Goal: Task Accomplishment & Management: Manage account settings

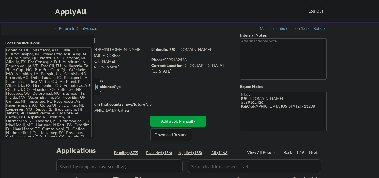
click at [95, 79] on div at bounding box center [97, 86] width 8 height 17
click at [97, 87] on button at bounding box center [96, 86] width 6 height 8
select select ""pending""
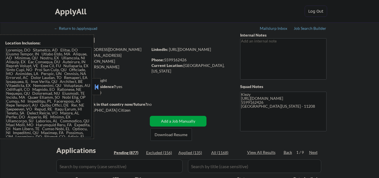
select select ""pending""
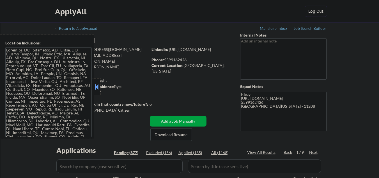
select select ""pending""
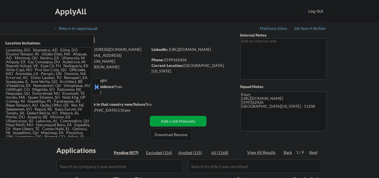
select select ""pending""
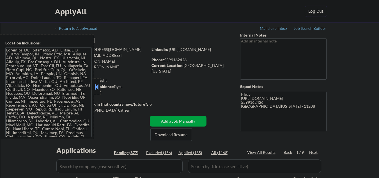
select select ""pending""
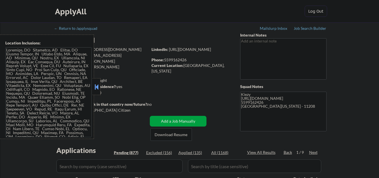
select select ""pending""
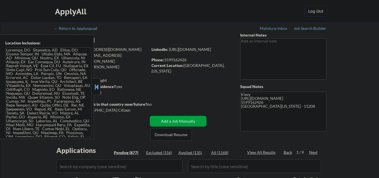
select select ""pending""
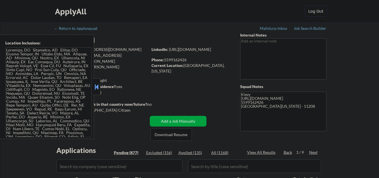
select select ""pending""
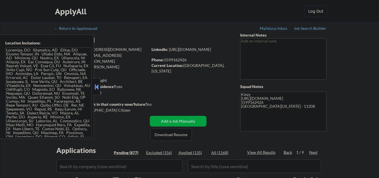
select select ""pending""
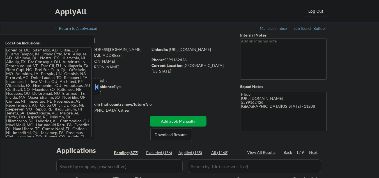
select select ""pending""
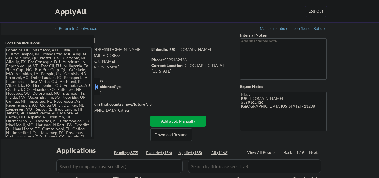
select select ""pending""
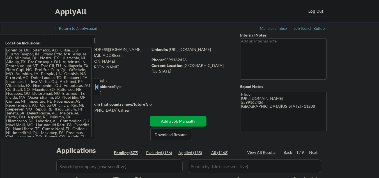
select select ""pending""
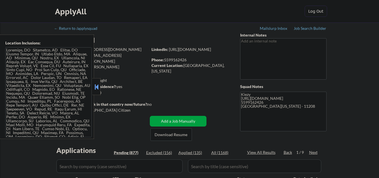
select select ""pending""
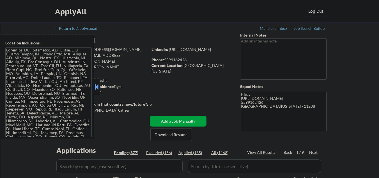
select select ""pending""
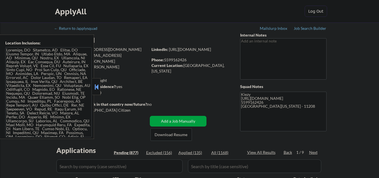
select select ""pending""
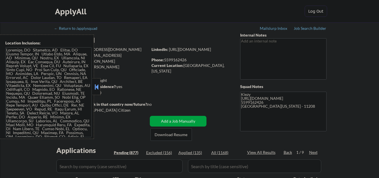
select select ""pending""
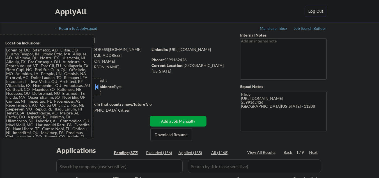
select select ""pending""
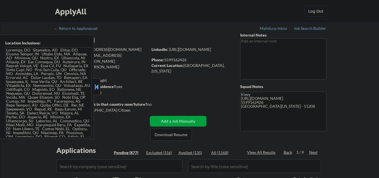
select select ""pending""
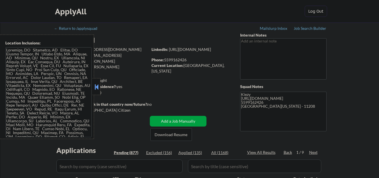
select select ""pending""
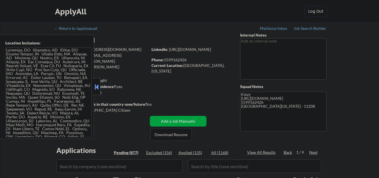
select select ""pending""
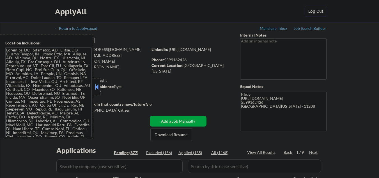
select select ""pending""
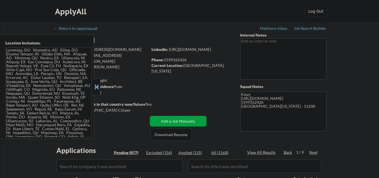
select select ""pending""
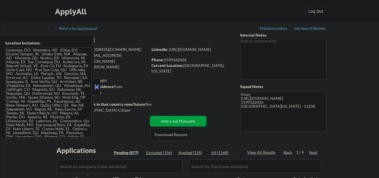
select select ""pending""
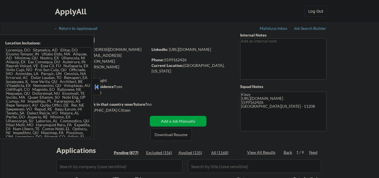
select select ""pending""
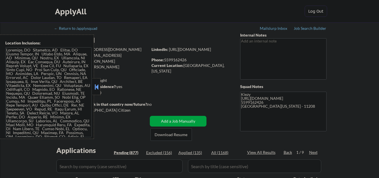
select select ""pending""
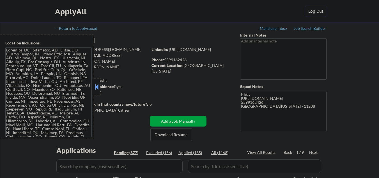
select select ""pending""
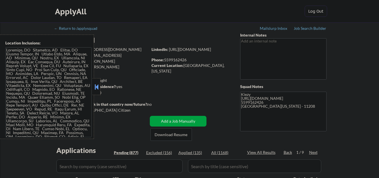
select select ""pending""
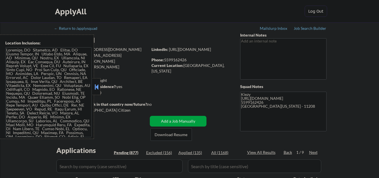
select select ""pending""
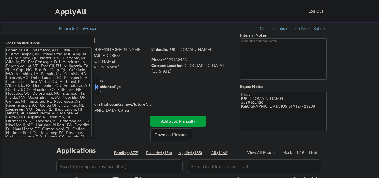
select select ""pending""
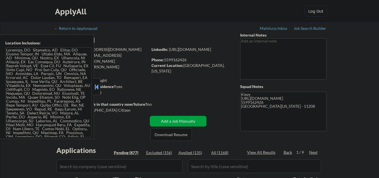
select select ""pending""
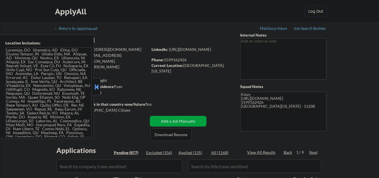
select select ""pending""
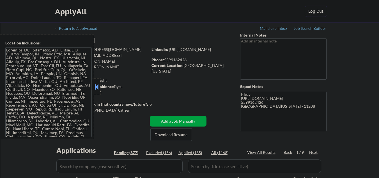
select select ""pending""
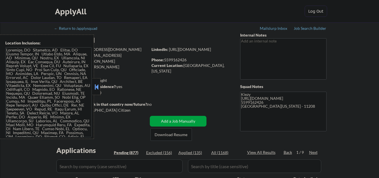
select select ""pending""
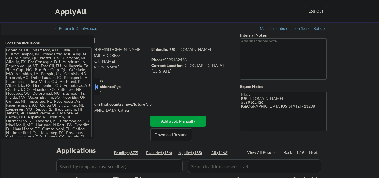
select select ""pending""
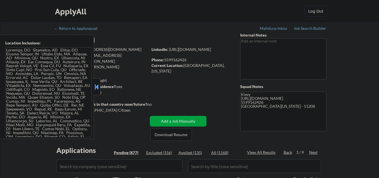
select select ""pending""
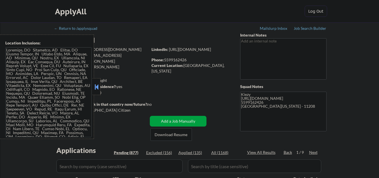
select select ""pending""
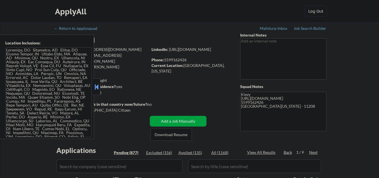
select select ""pending""
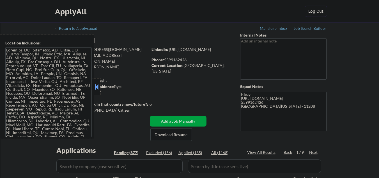
select select ""pending""
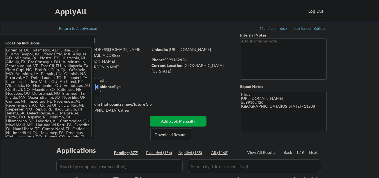
select select ""pending""
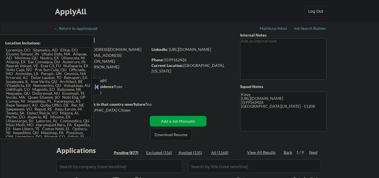
select select ""pending""
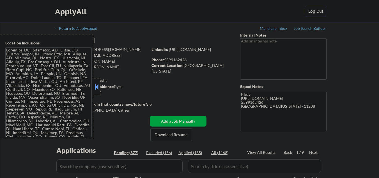
select select ""pending""
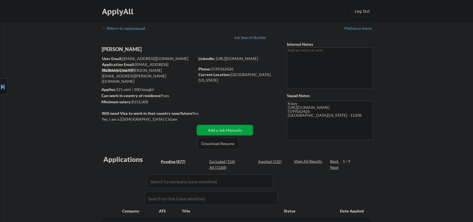
click at [134, 48] on div "[PERSON_NAME]" at bounding box center [159, 49] width 115 height 7
copy div "[PERSON_NAME]"
drag, startPoint x: 2, startPoint y: 81, endPoint x: 7, endPoint y: 87, distance: 7.8
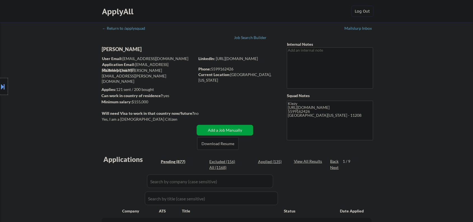
click at [2, 81] on div at bounding box center [4, 86] width 8 height 17
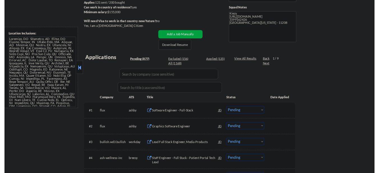
scroll to position [140, 0]
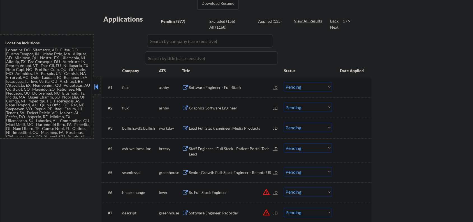
click at [98, 88] on button at bounding box center [96, 86] width 6 height 8
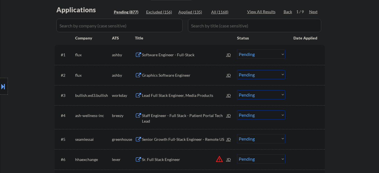
click at [168, 77] on div "Graphics Software Engineer" at bounding box center [184, 76] width 85 height 6
click at [165, 58] on div "Software Engineer - Full-Stack" at bounding box center [184, 55] width 85 height 6
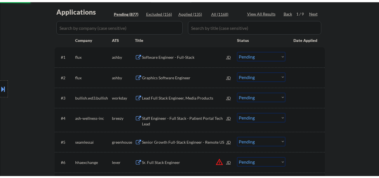
scroll to position [103, 0]
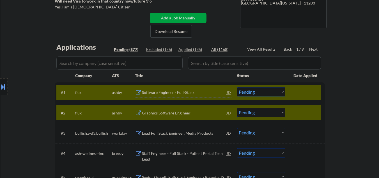
click at [307, 108] on div at bounding box center [305, 112] width 25 height 10
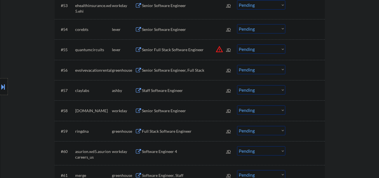
scroll to position [1271, 0]
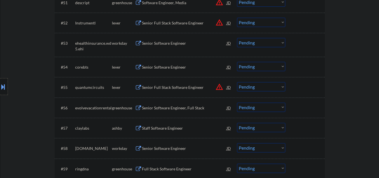
click at [178, 63] on div "Senior Software Engineer" at bounding box center [184, 67] width 85 height 10
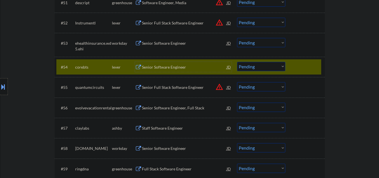
click at [257, 67] on select "Choose an option... Pending Applied Excluded (Questions) Excluded (Expired) Exc…" at bounding box center [261, 66] width 48 height 9
click at [237, 62] on select "Choose an option... Pending Applied Excluded (Questions) Excluded (Expired) Exc…" at bounding box center [261, 66] width 48 height 9
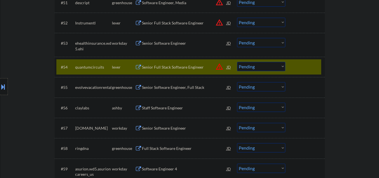
click at [167, 88] on div "Senior Software Engineer, Full Stack" at bounding box center [184, 87] width 85 height 6
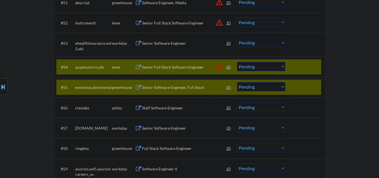
click at [293, 83] on div at bounding box center [305, 87] width 25 height 10
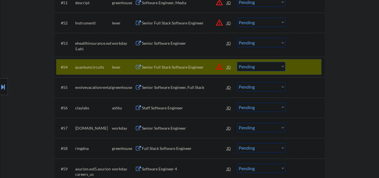
click at [297, 68] on div at bounding box center [305, 67] width 25 height 10
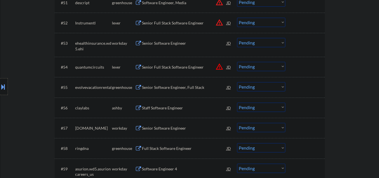
click at [252, 85] on select "Choose an option... Pending Applied Excluded (Questions) Excluded (Expired) Exc…" at bounding box center [261, 86] width 48 height 9
click at [237, 82] on select "Choose an option... Pending Applied Excluded (Questions) Excluded (Expired) Exc…" at bounding box center [261, 86] width 48 height 9
click at [172, 108] on div "Staff Software Engineer" at bounding box center [184, 108] width 85 height 6
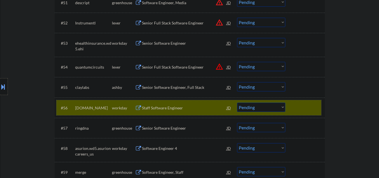
drag, startPoint x: 310, startPoint y: 106, endPoint x: 169, endPoint y: 90, distance: 142.3
click at [309, 106] on div at bounding box center [305, 107] width 25 height 10
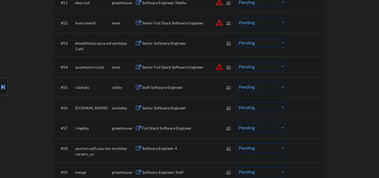
click at [169, 87] on div "Staff Software Engineer" at bounding box center [184, 87] width 85 height 6
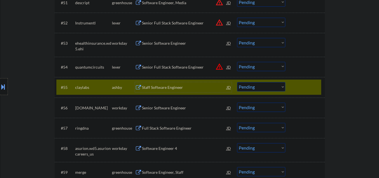
click at [249, 89] on select "Choose an option... Pending Applied Excluded (Questions) Excluded (Expired) Exc…" at bounding box center [261, 86] width 48 height 9
click at [237, 82] on select "Choose an option... Pending Applied Excluded (Questions) Excluded (Expired) Exc…" at bounding box center [261, 86] width 48 height 9
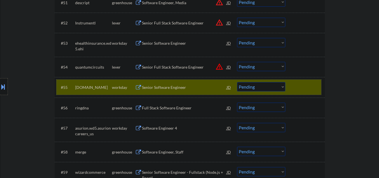
click at [300, 88] on div at bounding box center [305, 87] width 25 height 10
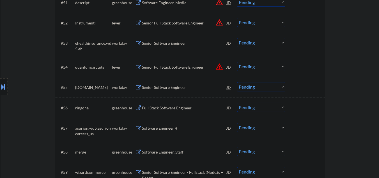
click at [162, 107] on div "Full Stack Software Engineer" at bounding box center [184, 108] width 85 height 6
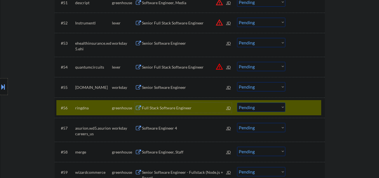
click at [246, 109] on select "Choose an option... Pending Applied Excluded (Questions) Excluded (Expired) Exc…" at bounding box center [261, 106] width 48 height 9
click at [237, 102] on select "Choose an option... Pending Applied Excluded (Questions) Excluded (Expired) Exc…" at bounding box center [261, 106] width 48 height 9
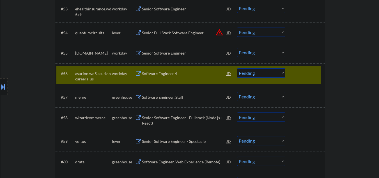
scroll to position [1309, 0]
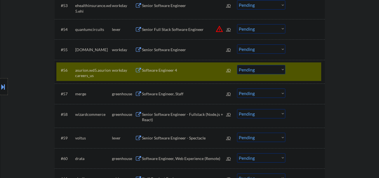
click at [309, 74] on div at bounding box center [305, 70] width 25 height 10
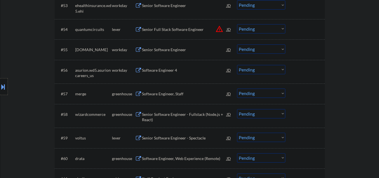
click at [161, 94] on div "Software Engineer, Staff" at bounding box center [184, 94] width 85 height 6
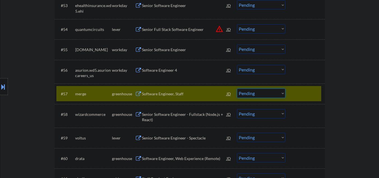
click at [245, 93] on select "Choose an option... Pending Applied Excluded (Questions) Excluded (Expired) Exc…" at bounding box center [261, 92] width 48 height 9
click at [237, 88] on select "Choose an option... Pending Applied Excluded (Questions) Excluded (Expired) Exc…" at bounding box center [261, 92] width 48 height 9
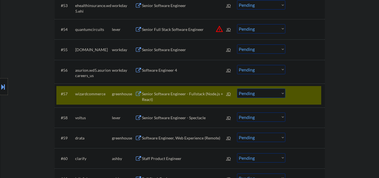
click at [171, 94] on div "Senior Software Engineer - Fullstack (Node.js + React)" at bounding box center [184, 96] width 85 height 11
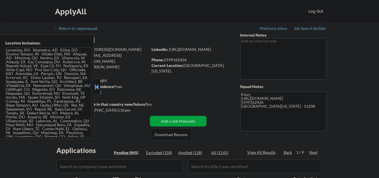
click at [96, 85] on button at bounding box center [96, 86] width 6 height 8
select select ""pending""
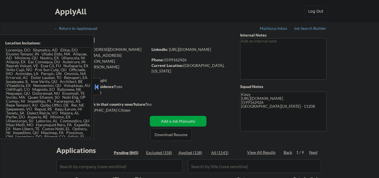
select select ""pending""
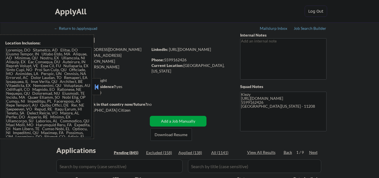
select select ""pending""
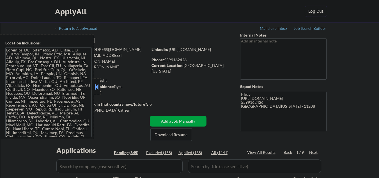
select select ""pending""
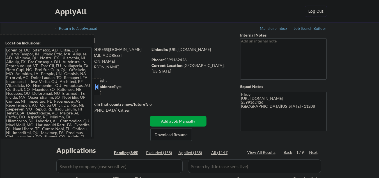
select select ""pending""
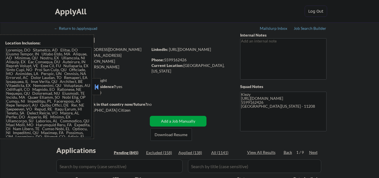
select select ""pending""
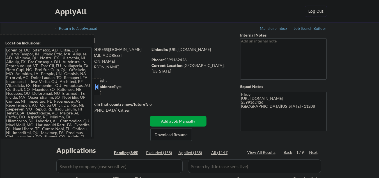
select select ""pending""
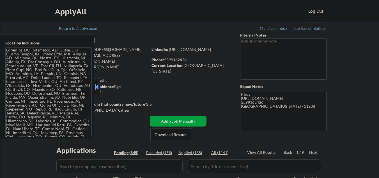
select select ""pending""
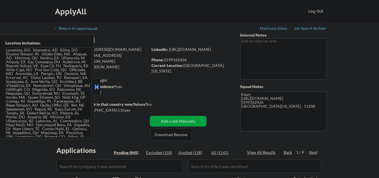
select select ""pending""
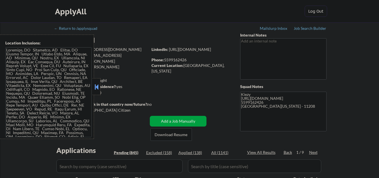
select select ""pending""
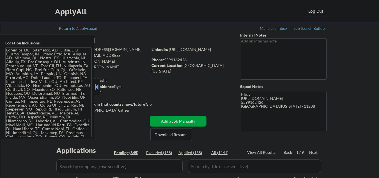
select select ""pending""
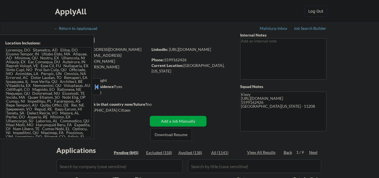
select select ""pending""
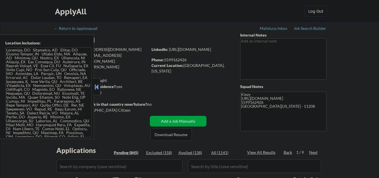
select select ""pending""
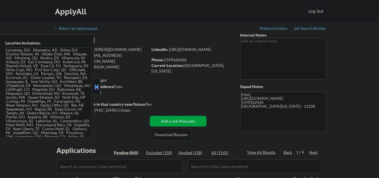
select select ""pending""
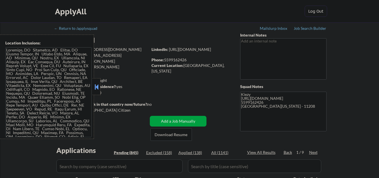
select select ""pending""
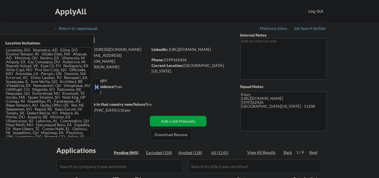
select select ""pending""
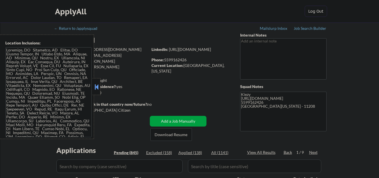
select select ""pending""
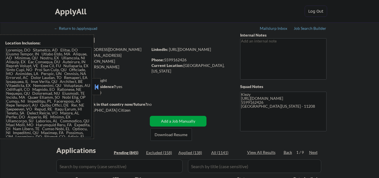
select select ""pending""
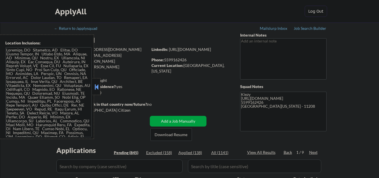
select select ""pending""
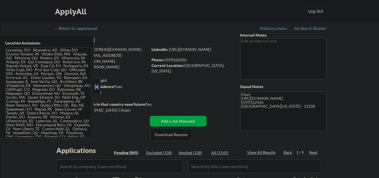
select select ""pending""
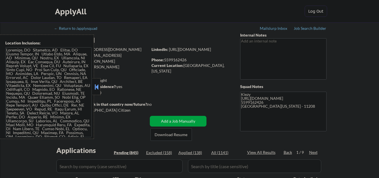
select select ""pending""
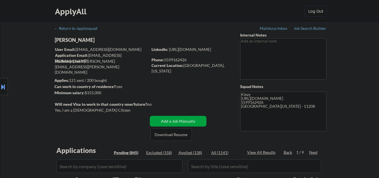
scroll to position [1314, 0]
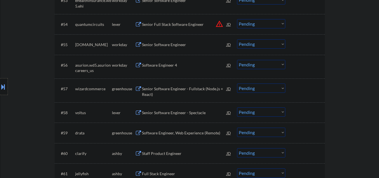
click at [264, 88] on select "Choose an option... Pending Applied Excluded (Questions) Excluded (Expired) Exc…" at bounding box center [261, 87] width 48 height 9
click at [237, 83] on select "Choose an option... Pending Applied Excluded (Questions) Excluded (Expired) Exc…" at bounding box center [261, 87] width 48 height 9
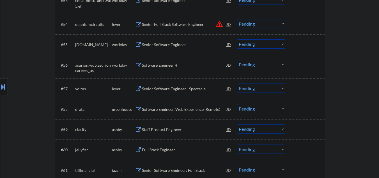
click at [165, 89] on div "Senior Software Engineer - Spectacle" at bounding box center [184, 89] width 85 height 6
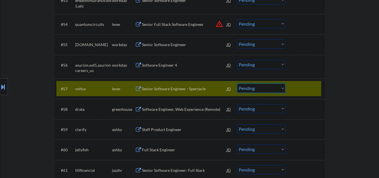
click at [254, 91] on select "Choose an option... Pending Applied Excluded (Questions) Excluded (Expired) Exc…" at bounding box center [261, 87] width 48 height 9
click at [237, 83] on select "Choose an option... Pending Applied Excluded (Questions) Excluded (Expired) Exc…" at bounding box center [261, 87] width 48 height 9
click at [181, 109] on div "Software Engineer, Web Experience (Remote)" at bounding box center [184, 109] width 85 height 6
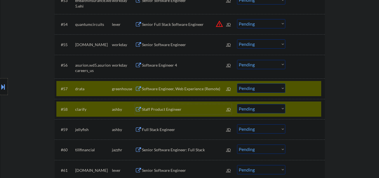
drag, startPoint x: 306, startPoint y: 112, endPoint x: 270, endPoint y: 94, distance: 40.4
click at [306, 111] on div at bounding box center [305, 109] width 25 height 10
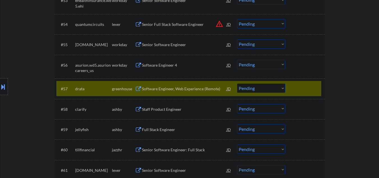
click at [243, 88] on select "Choose an option... Pending Applied Excluded (Questions) Excluded (Expired) Exc…" at bounding box center [261, 87] width 48 height 9
click at [237, 83] on select "Choose an option... Pending Applied Excluded (Questions) Excluded (Expired) Exc…" at bounding box center [261, 87] width 48 height 9
click at [172, 112] on div "Staff Product Engineer" at bounding box center [184, 109] width 85 height 10
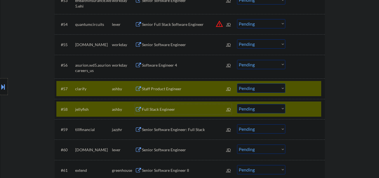
click at [288, 105] on div "#58 jellyfish ashby Full Stack Engineer JD Choose an option... Pending Applied …" at bounding box center [188, 108] width 265 height 15
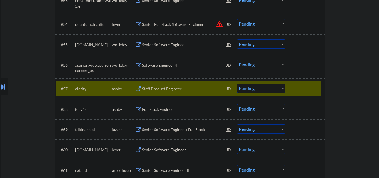
click at [252, 84] on select "Choose an option... Pending Applied Excluded (Questions) Excluded (Expired) Exc…" at bounding box center [261, 87] width 48 height 9
click at [237, 83] on select "Choose an option... Pending Applied Excluded (Questions) Excluded (Expired) Exc…" at bounding box center [261, 87] width 48 height 9
click at [163, 109] on div "Full Stack Engineer" at bounding box center [184, 109] width 85 height 6
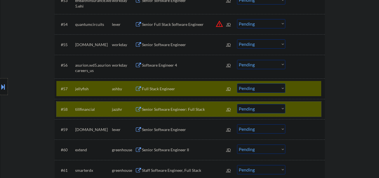
click at [300, 108] on div at bounding box center [305, 109] width 25 height 10
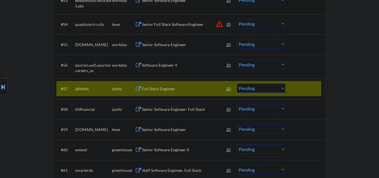
click at [238, 87] on select "Choose an option... Pending Applied Excluded (Questions) Excluded (Expired) Exc…" at bounding box center [261, 87] width 48 height 9
click at [237, 83] on select "Choose an option... Pending Applied Excluded (Questions) Excluded (Expired) Exc…" at bounding box center [261, 87] width 48 height 9
click at [186, 108] on div "Senior Software Engineer: Full Stack" at bounding box center [184, 109] width 85 height 6
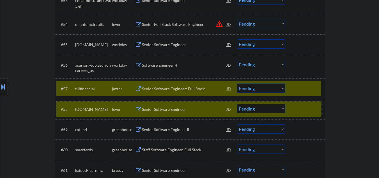
click at [304, 116] on div "#58 kira-learning.com lever Senior Software Engineer JD Choose an option... Pen…" at bounding box center [188, 108] width 265 height 15
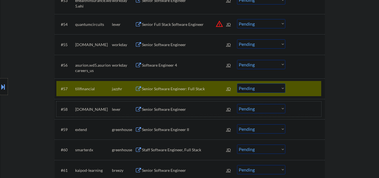
click at [162, 90] on div "Senior Software Engineer: Full Stack" at bounding box center [184, 89] width 85 height 6
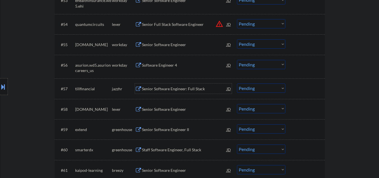
click at [248, 87] on select "Choose an option... Pending Applied Excluded (Questions) Excluded (Expired) Exc…" at bounding box center [261, 87] width 48 height 9
click at [237, 83] on select "Choose an option... Pending Applied Excluded (Questions) Excluded (Expired) Exc…" at bounding box center [261, 87] width 48 height 9
click at [165, 112] on div "Senior Software Engineer" at bounding box center [184, 109] width 85 height 6
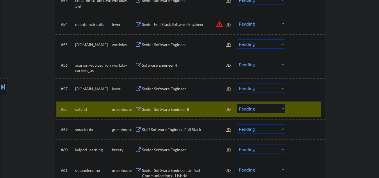
drag, startPoint x: 313, startPoint y: 117, endPoint x: 305, endPoint y: 113, distance: 9.3
click at [313, 117] on div "#58 extend greenhouse Senior Software Engineer II JD Choose an option... Pendin…" at bounding box center [190, 109] width 270 height 20
click at [165, 86] on div "Senior Software Engineer" at bounding box center [184, 89] width 85 height 6
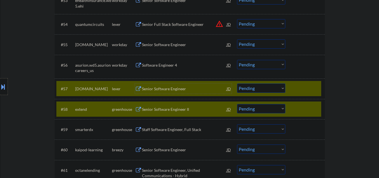
drag, startPoint x: 309, startPoint y: 115, endPoint x: 305, endPoint y: 111, distance: 6.0
click at [309, 114] on div "#58 extend greenhouse Senior Software Engineer II JD Choose an option... Pendin…" at bounding box center [188, 108] width 265 height 15
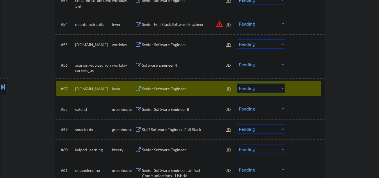
click at [268, 90] on select "Choose an option... Pending Applied Excluded (Questions) Excluded (Expired) Exc…" at bounding box center [261, 87] width 48 height 9
click at [237, 83] on select "Choose an option... Pending Applied Excluded (Questions) Excluded (Expired) Exc…" at bounding box center [261, 87] width 48 height 9
click at [167, 113] on div "Senior Software Engineer II" at bounding box center [184, 109] width 85 height 10
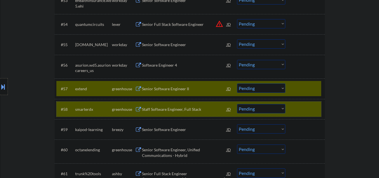
click at [307, 111] on div at bounding box center [305, 109] width 25 height 10
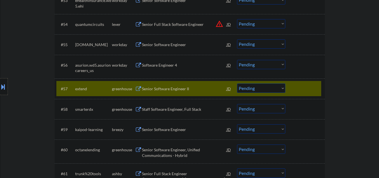
click at [187, 94] on div "#57 extend greenhouse Senior Software Engineer II JD Choose an option... Pendin…" at bounding box center [188, 88] width 265 height 15
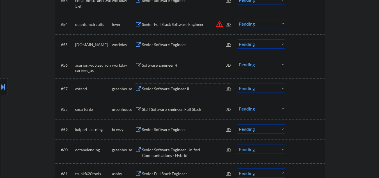
click at [162, 88] on div "Senior Software Engineer II" at bounding box center [184, 89] width 85 height 6
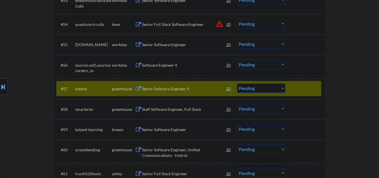
click at [246, 88] on select "Choose an option... Pending Applied Excluded (Questions) Excluded (Expired) Exc…" at bounding box center [261, 87] width 48 height 9
click at [237, 83] on select "Choose an option... Pending Applied Excluded (Questions) Excluded (Expired) Exc…" at bounding box center [261, 87] width 48 height 9
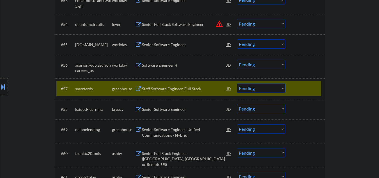
click at [157, 86] on div "Staff Software Engineer, Full Stack" at bounding box center [184, 89] width 85 height 6
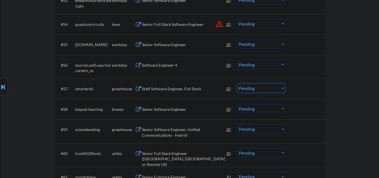
click at [262, 91] on select "Choose an option... Pending Applied Excluded (Questions) Excluded (Expired) Exc…" at bounding box center [261, 87] width 48 height 9
click at [237, 83] on select "Choose an option... Pending Applied Excluded (Questions) Excluded (Expired) Exc…" at bounding box center [261, 87] width 48 height 9
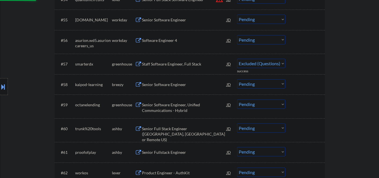
scroll to position [1351, 0]
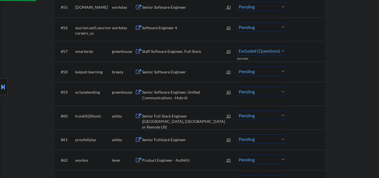
select select ""pending""
click at [167, 100] on div "Senior Software Engineer, Unified Communications - Hybrid" at bounding box center [184, 94] width 85 height 11
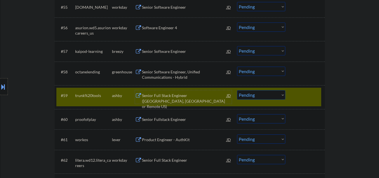
click at [159, 74] on div "Senior Software Engineer, Unified Communications - Hybrid" at bounding box center [184, 74] width 85 height 11
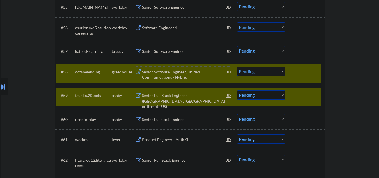
click at [307, 100] on div at bounding box center [305, 95] width 25 height 10
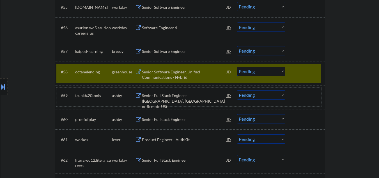
click at [250, 73] on select "Choose an option... Pending Applied Excluded (Questions) Excluded (Expired) Exc…" at bounding box center [261, 70] width 48 height 9
click at [237, 66] on select "Choose an option... Pending Applied Excluded (Questions) Excluded (Expired) Exc…" at bounding box center [261, 70] width 48 height 9
click at [176, 100] on div "Senior Full Stack Engineer ([GEOGRAPHIC_DATA], [GEOGRAPHIC_DATA] or Remote US)" at bounding box center [184, 101] width 85 height 17
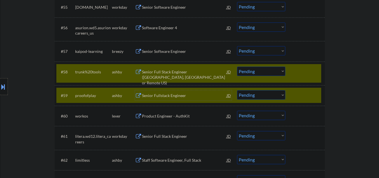
click at [291, 95] on div "#59 proofofplay ashby Senior Fullstack Engineer JD Choose an option... Pending …" at bounding box center [188, 95] width 265 height 15
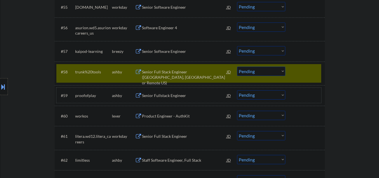
click at [185, 72] on div "Senior Full Stack Engineer ([GEOGRAPHIC_DATA], [GEOGRAPHIC_DATA] or Remote US)" at bounding box center [184, 77] width 85 height 17
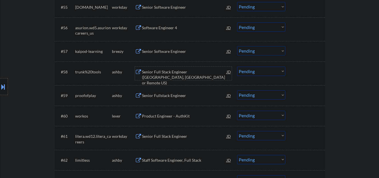
click at [244, 72] on select "Choose an option... Pending Applied Excluded (Questions) Excluded (Expired) Exc…" at bounding box center [261, 70] width 48 height 9
click at [237, 66] on select "Choose an option... Pending Applied Excluded (Questions) Excluded (Expired) Exc…" at bounding box center [261, 70] width 48 height 9
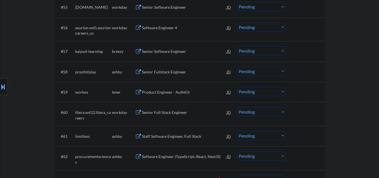
click at [153, 71] on div "Senior Fullstack Engineer" at bounding box center [184, 72] width 85 height 6
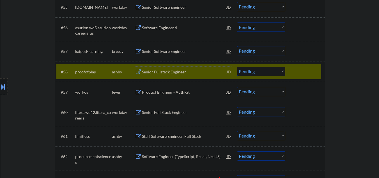
click at [164, 71] on div "Senior Fullstack Engineer" at bounding box center [184, 72] width 85 height 6
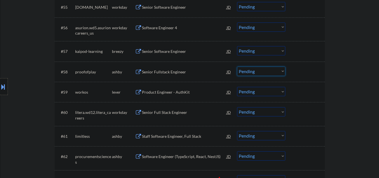
click at [252, 69] on select "Choose an option... Pending Applied Excluded (Questions) Excluded (Expired) Exc…" at bounding box center [261, 70] width 48 height 9
click at [237, 66] on select "Choose an option... Pending Applied Excluded (Questions) Excluded (Expired) Exc…" at bounding box center [261, 70] width 48 height 9
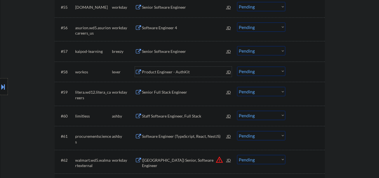
click at [171, 71] on div "Product Engineer - AuthKit" at bounding box center [184, 72] width 85 height 6
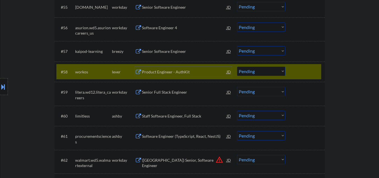
click at [165, 70] on div "Product Engineer - AuthKit" at bounding box center [184, 72] width 85 height 6
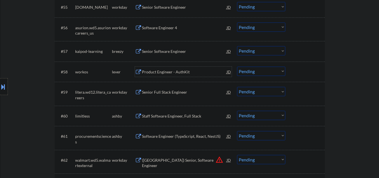
click at [251, 71] on select "Choose an option... Pending Applied Excluded (Questions) Excluded (Expired) Exc…" at bounding box center [261, 70] width 48 height 9
click at [237, 66] on select "Choose an option... Pending Applied Excluded (Questions) Excluded (Expired) Exc…" at bounding box center [261, 70] width 48 height 9
select select ""pending""
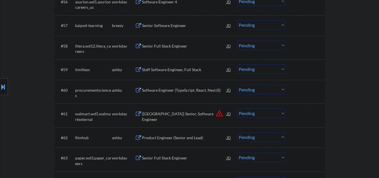
scroll to position [1389, 0]
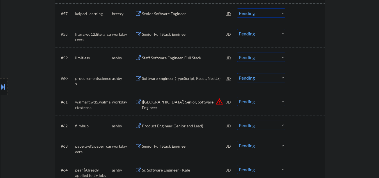
click at [167, 59] on div "Staff Software Engineer, Full Stack" at bounding box center [184, 58] width 85 height 6
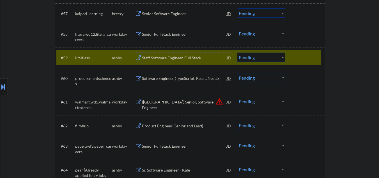
click at [247, 57] on select "Choose an option... Pending Applied Excluded (Questions) Excluded (Expired) Exc…" at bounding box center [261, 56] width 48 height 9
click at [237, 52] on select "Choose an option... Pending Applied Excluded (Questions) Excluded (Expired) Exc…" at bounding box center [261, 56] width 48 height 9
click at [187, 81] on div "Software Engineer (TypeScript, React, NestJS)" at bounding box center [184, 78] width 85 height 6
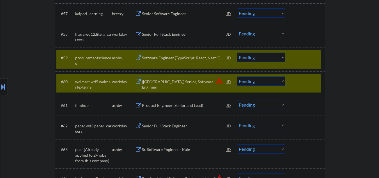
click at [306, 80] on div at bounding box center [305, 81] width 25 height 10
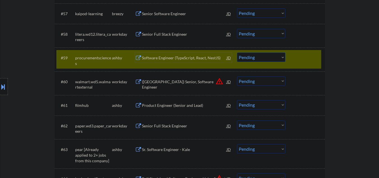
click at [164, 56] on div "Software Engineer (TypeScript, React, NestJS)" at bounding box center [184, 58] width 85 height 6
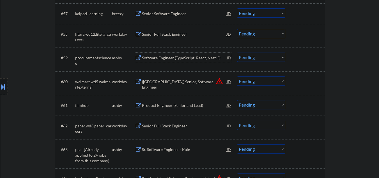
click at [240, 57] on select "Choose an option... Pending Applied Excluded (Questions) Excluded (Expired) Exc…" at bounding box center [261, 56] width 48 height 9
click at [237, 52] on select "Choose an option... Pending Applied Excluded (Questions) Excluded (Expired) Exc…" at bounding box center [261, 56] width 48 height 9
click at [187, 106] on div "Product Engineer (Senior and Lead)" at bounding box center [184, 105] width 85 height 6
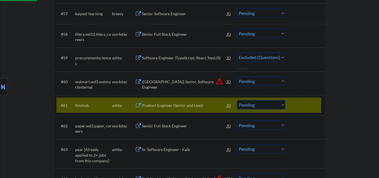
select select ""pending""
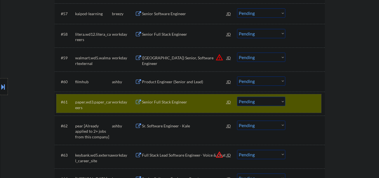
drag, startPoint x: 291, startPoint y: 105, endPoint x: 270, endPoint y: 95, distance: 24.1
click at [291, 105] on div "#61 paper.wd3.paper_careers workday Senior Full Stack Engineer JD warning_amber…" at bounding box center [188, 103] width 265 height 19
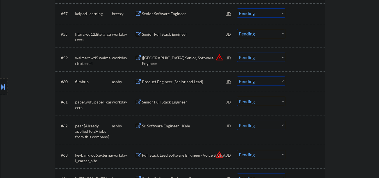
click at [245, 83] on select "Choose an option... Pending Applied Excluded (Questions) Excluded (Expired) Exc…" at bounding box center [261, 80] width 48 height 9
click at [237, 76] on select "Choose an option... Pending Applied Excluded (Questions) Excluded (Expired) Exc…" at bounding box center [261, 80] width 48 height 9
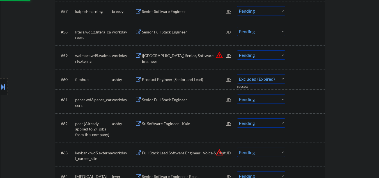
select select ""pending""
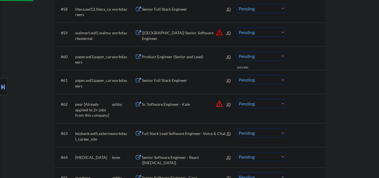
scroll to position [1426, 0]
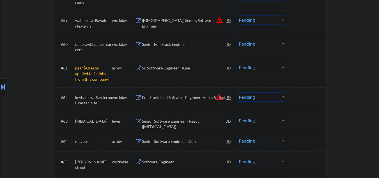
click at [249, 68] on select "Choose an option... Pending Applied Excluded (Questions) Excluded (Expired) Exc…" at bounding box center [261, 67] width 48 height 9
click at [237, 63] on select "Choose an option... Pending Applied Excluded (Questions) Excluded (Expired) Exc…" at bounding box center [261, 67] width 48 height 9
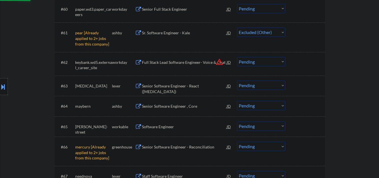
scroll to position [1501, 0]
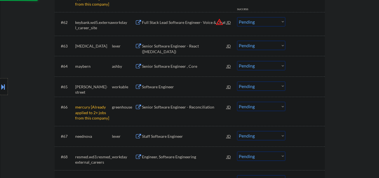
select select ""pending""
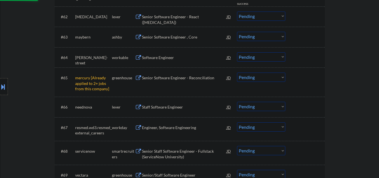
scroll to position [1464, 0]
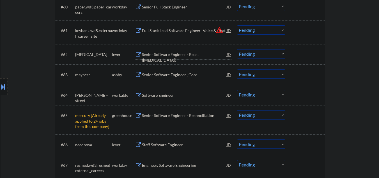
click at [157, 56] on div "Senior Software Engineer - React ([MEDICAL_DATA])" at bounding box center [184, 57] width 85 height 11
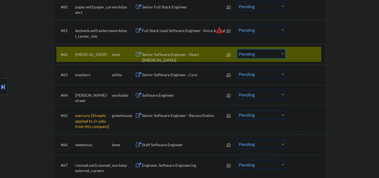
click at [260, 56] on select "Choose an option... Pending Applied Excluded (Questions) Excluded (Expired) Exc…" at bounding box center [261, 53] width 48 height 9
click at [237, 49] on select "Choose an option... Pending Applied Excluded (Questions) Excluded (Expired) Exc…" at bounding box center [261, 53] width 48 height 9
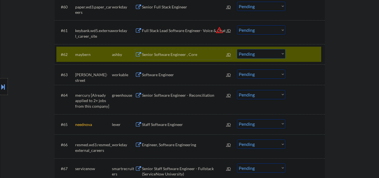
click at [169, 53] on div "Senior Software Engineer , Core" at bounding box center [184, 55] width 85 height 6
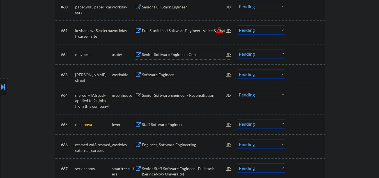
drag, startPoint x: 250, startPoint y: 54, endPoint x: 251, endPoint y: 57, distance: 3.5
click at [250, 54] on select "Choose an option... Pending Applied Excluded (Questions) Excluded (Expired) Exc…" at bounding box center [261, 53] width 48 height 9
click at [237, 49] on select "Choose an option... Pending Applied Excluded (Questions) Excluded (Expired) Exc…" at bounding box center [261, 53] width 48 height 9
click at [153, 79] on div "Software Engineer" at bounding box center [184, 74] width 85 height 10
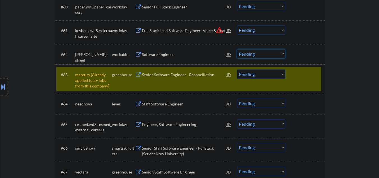
click at [259, 53] on select "Choose an option... Pending Applied Excluded (Questions) Excluded (Expired) Exc…" at bounding box center [261, 53] width 48 height 9
click at [237, 49] on select "Choose an option... Pending Applied Excluded (Questions) Excluded (Expired) Exc…" at bounding box center [261, 53] width 48 height 9
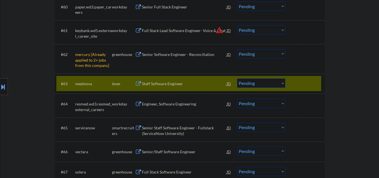
click at [248, 55] on select "Choose an option... Pending Applied Excluded (Questions) Excluded (Expired) Exc…" at bounding box center [261, 53] width 48 height 9
click at [237, 49] on select "Choose an option... Pending Applied Excluded (Questions) Excluded (Expired) Exc…" at bounding box center [261, 53] width 48 height 9
click at [162, 84] on div "Staff Software Engineer" at bounding box center [184, 84] width 85 height 6
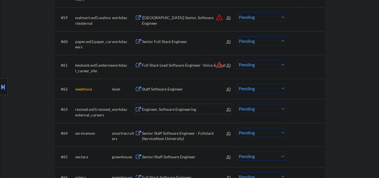
scroll to position [1426, 0]
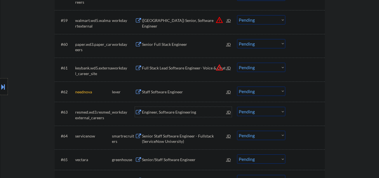
click at [264, 88] on select "Choose an option... Pending Applied Excluded (Questions) Excluded (Expired) Exc…" at bounding box center [261, 90] width 48 height 9
click at [237, 86] on select "Choose an option... Pending Applied Excluded (Questions) Excluded (Expired) Exc…" at bounding box center [261, 90] width 48 height 9
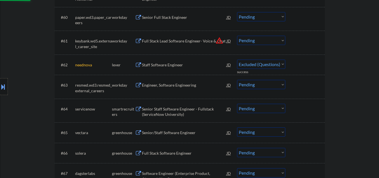
scroll to position [1464, 0]
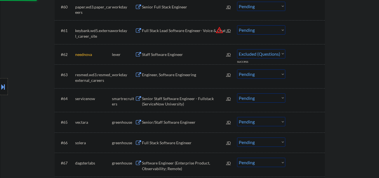
select select ""pending""
click at [157, 101] on div "Senior Staff Software Engineer - Fullstack (ServiceNow University)" at bounding box center [184, 101] width 85 height 11
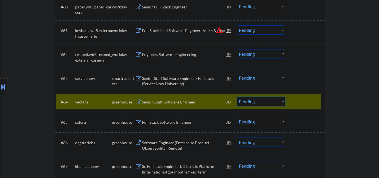
click at [250, 99] on select "Choose an option... Pending Applied Excluded (Questions) Excluded (Expired) Exc…" at bounding box center [261, 100] width 48 height 9
click at [171, 102] on div "Senior/Staff Software Engineer" at bounding box center [184, 102] width 85 height 6
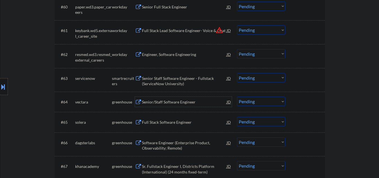
click at [245, 100] on select "Choose an option... Pending Applied Excluded (Questions) Excluded (Expired) Exc…" at bounding box center [261, 100] width 48 height 9
click at [237, 96] on select "Choose an option... Pending Applied Excluded (Questions) Excluded (Expired) Exc…" at bounding box center [261, 100] width 48 height 9
select select ""pending""
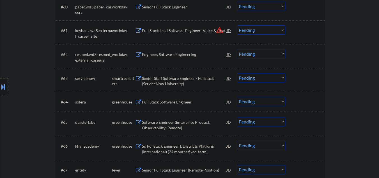
click at [171, 79] on div "Senior Staff Software Engineer - Fullstack (ServiceNow University)" at bounding box center [184, 80] width 85 height 11
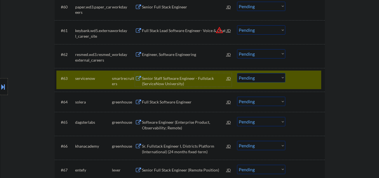
click at [160, 77] on div "Senior Staff Software Engineer - Fullstack (ServiceNow University)" at bounding box center [184, 80] width 85 height 11
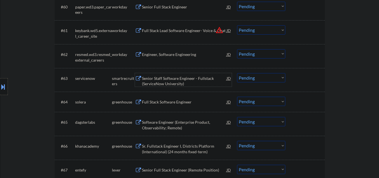
click at [178, 81] on div "Senior Staff Software Engineer - Fullstack (ServiceNow University)" at bounding box center [184, 80] width 85 height 11
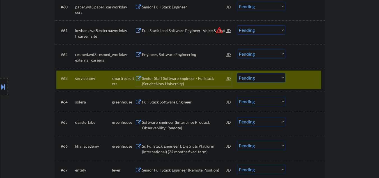
drag, startPoint x: 261, startPoint y: 79, endPoint x: 258, endPoint y: 78, distance: 3.1
click at [261, 79] on select "Choose an option... Pending Applied Excluded (Questions) Excluded (Expired) Exc…" at bounding box center [261, 77] width 48 height 9
click at [237, 73] on select "Choose an option... Pending Applied Excluded (Questions) Excluded (Expired) Exc…" at bounding box center [261, 77] width 48 height 9
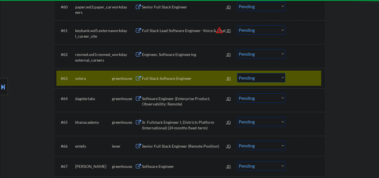
click at [172, 77] on div "Full Stack Software Engineer" at bounding box center [184, 78] width 85 height 6
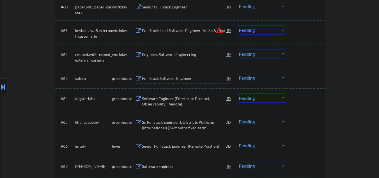
click at [170, 78] on div "Full Stack Software Engineer" at bounding box center [184, 78] width 85 height 6
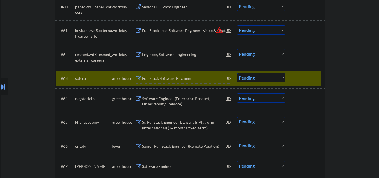
click at [155, 79] on div "Full Stack Software Engineer" at bounding box center [184, 78] width 85 height 6
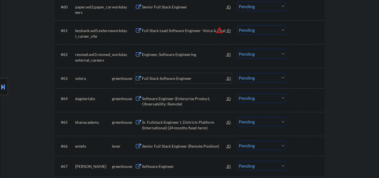
drag, startPoint x: 170, startPoint y: 78, endPoint x: 171, endPoint y: 74, distance: 4.1
click at [170, 77] on div "Full Stack Software Engineer" at bounding box center [184, 78] width 85 height 6
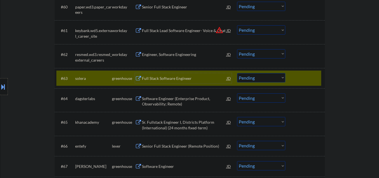
click at [167, 80] on div "Full Stack Software Engineer" at bounding box center [184, 78] width 85 height 6
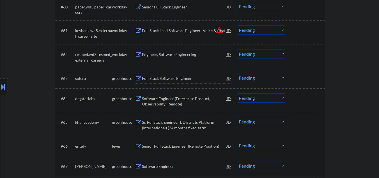
click at [253, 77] on select "Choose an option... Pending Applied Excluded (Questions) Excluded (Expired) Exc…" at bounding box center [261, 77] width 48 height 9
click at [237, 73] on select "Choose an option... Pending Applied Excluded (Questions) Excluded (Expired) Exc…" at bounding box center [261, 77] width 48 height 9
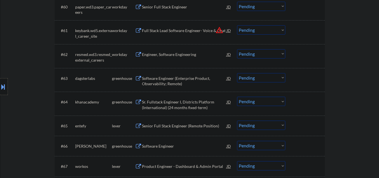
click at [157, 79] on div "Software Engineer (Enterprise Product, Observability; Remote)" at bounding box center [184, 80] width 85 height 11
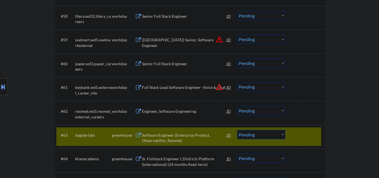
scroll to position [1442, 0]
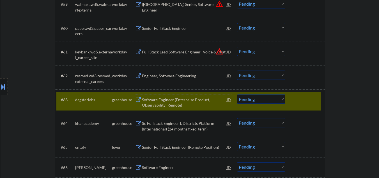
click at [165, 101] on div "Software Engineer (Enterprise Product, Observability; Remote)" at bounding box center [184, 102] width 85 height 11
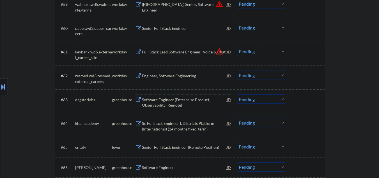
click at [261, 97] on select "Choose an option... Pending Applied Excluded (Questions) Excluded (Expired) Exc…" at bounding box center [261, 98] width 48 height 9
click at [237, 94] on select "Choose an option... Pending Applied Excluded (Questions) Excluded (Expired) Exc…" at bounding box center [261, 98] width 48 height 9
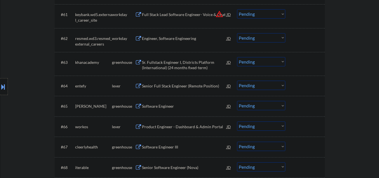
scroll to position [1480, 0]
click at [171, 68] on div "Sr. Fullstack Engineer I, Districts Platform (International) (24 months fixed-t…" at bounding box center [184, 64] width 85 height 11
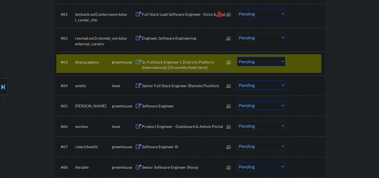
click at [254, 63] on select "Choose an option... Pending Applied Excluded (Questions) Excluded (Expired) Exc…" at bounding box center [261, 61] width 48 height 9
click at [237, 57] on select "Choose an option... Pending Applied Excluded (Questions) Excluded (Expired) Exc…" at bounding box center [261, 61] width 48 height 9
click at [160, 87] on div "Senior Full Stack Engineer (Remote Position)" at bounding box center [184, 86] width 85 height 6
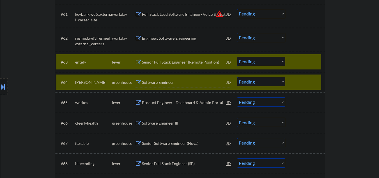
click at [312, 78] on div at bounding box center [305, 82] width 25 height 10
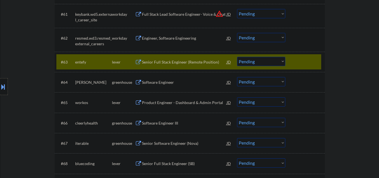
click at [203, 60] on div "Senior Full Stack Engineer (Remote Position)" at bounding box center [184, 62] width 85 height 6
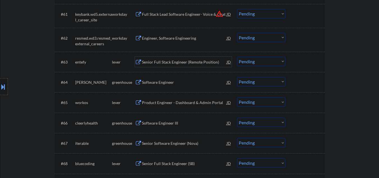
click at [251, 63] on select "Choose an option... Pending Applied Excluded (Questions) Excluded (Expired) Exc…" at bounding box center [261, 61] width 48 height 9
click at [237, 57] on select "Choose an option... Pending Applied Excluded (Questions) Excluded (Expired) Exc…" at bounding box center [261, 61] width 48 height 9
select select ""pending""
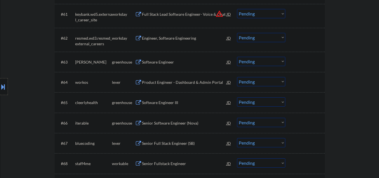
click at [163, 63] on div "Software Engineer" at bounding box center [184, 62] width 85 height 6
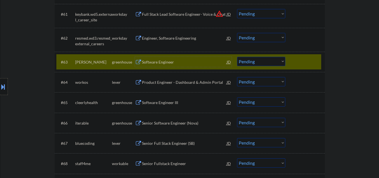
click at [159, 62] on div "Software Engineer" at bounding box center [184, 62] width 85 height 6
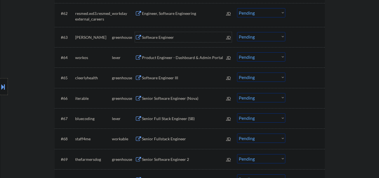
scroll to position [1517, 0]
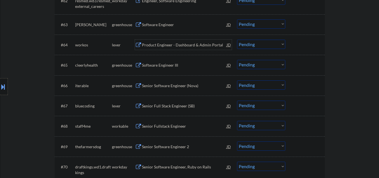
click at [161, 42] on div "Product Engineer - Dashboard & Admin Portal" at bounding box center [184, 45] width 85 height 10
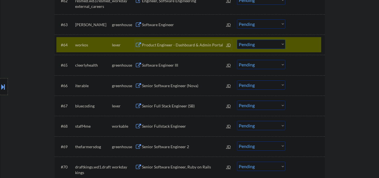
click at [172, 45] on div "Product Engineer - Dashboard & Admin Portal" at bounding box center [184, 45] width 85 height 6
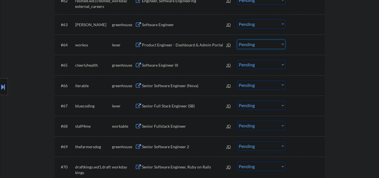
click at [246, 45] on select "Choose an option... Pending Applied Excluded (Questions) Excluded (Expired) Exc…" at bounding box center [261, 44] width 48 height 9
click at [237, 40] on select "Choose an option... Pending Applied Excluded (Questions) Excluded (Expired) Exc…" at bounding box center [261, 44] width 48 height 9
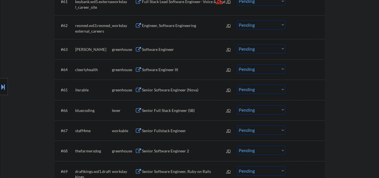
scroll to position [1480, 0]
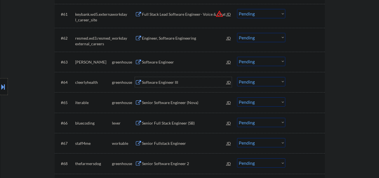
click at [153, 82] on div "Software Engineer III" at bounding box center [184, 82] width 85 height 6
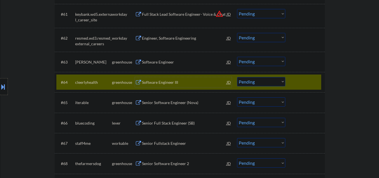
click at [261, 82] on select "Choose an option... Pending Applied Excluded (Questions) Excluded (Expired) Exc…" at bounding box center [261, 81] width 48 height 9
click at [237, 77] on select "Choose an option... Pending Applied Excluded (Questions) Excluded (Expired) Exc…" at bounding box center [261, 81] width 48 height 9
click at [162, 106] on div "Senior Software Engineer (Nova)" at bounding box center [184, 102] width 85 height 10
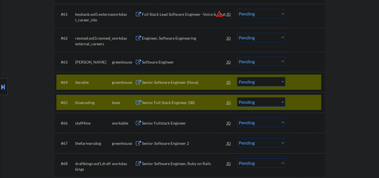
click at [307, 105] on div at bounding box center [305, 102] width 25 height 10
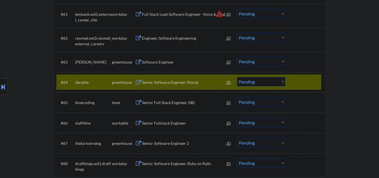
click at [200, 83] on div "Senior Software Engineer (Nova)" at bounding box center [184, 82] width 85 height 6
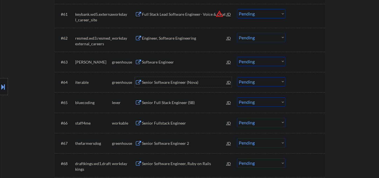
click at [184, 82] on div "Senior Software Engineer (Nova)" at bounding box center [184, 82] width 85 height 6
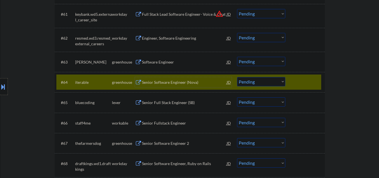
click at [250, 83] on select "Choose an option... Pending Applied Excluded (Questions) Excluded (Expired) Exc…" at bounding box center [261, 81] width 48 height 9
click at [237, 77] on select "Choose an option... Pending Applied Excluded (Questions) Excluded (Expired) Exc…" at bounding box center [261, 81] width 48 height 9
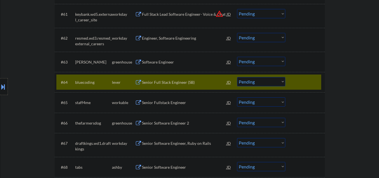
click at [172, 85] on div "Senior Full Stack Engineer (SB)" at bounding box center [184, 82] width 85 height 10
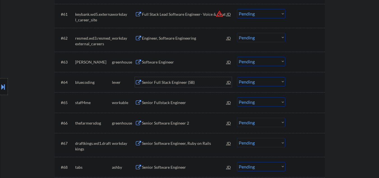
click at [183, 83] on div "Senior Full Stack Engineer (SB)" at bounding box center [184, 82] width 85 height 6
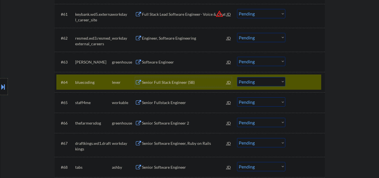
click at [254, 84] on select "Choose an option... Pending Applied Excluded (Questions) Excluded (Expired) Exc…" at bounding box center [261, 81] width 48 height 9
click at [237, 77] on select "Choose an option... Pending Applied Excluded (Questions) Excluded (Expired) Exc…" at bounding box center [261, 81] width 48 height 9
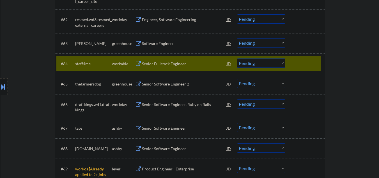
scroll to position [1533, 0]
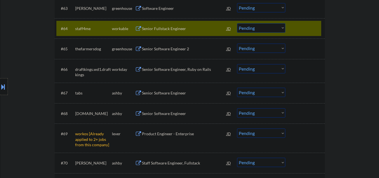
click at [159, 27] on div "Senior Fullstack Engineer" at bounding box center [184, 29] width 85 height 6
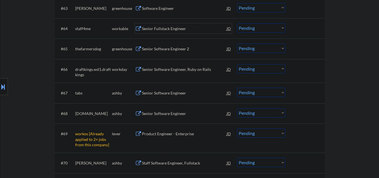
click at [245, 28] on select "Choose an option... Pending Applied Excluded (Questions) Excluded (Expired) Exc…" at bounding box center [261, 27] width 48 height 9
click at [237, 23] on select "Choose an option... Pending Applied Excluded (Questions) Excluded (Expired) Exc…" at bounding box center [261, 27] width 48 height 9
click at [167, 52] on div "Senior Software Engineer 2" at bounding box center [184, 48] width 85 height 10
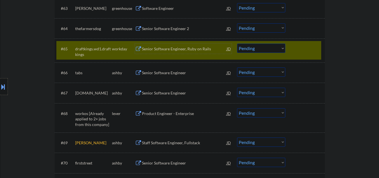
click at [302, 51] on div at bounding box center [305, 48] width 25 height 10
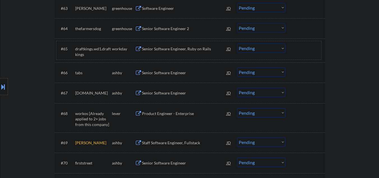
click at [266, 29] on select "Choose an option... Pending Applied Excluded (Questions) Excluded (Expired) Exc…" at bounding box center [261, 27] width 48 height 9
click at [237, 23] on select "Choose an option... Pending Applied Excluded (Questions) Excluded (Expired) Exc…" at bounding box center [261, 27] width 48 height 9
click at [170, 72] on div "Senior Software Engineer" at bounding box center [184, 73] width 85 height 6
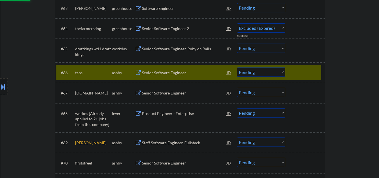
select select ""pending""
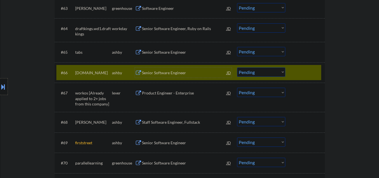
click at [304, 77] on div "#66 arch.co ashby Senior Software Engineer JD warning_amber Choose an option...…" at bounding box center [188, 72] width 265 height 15
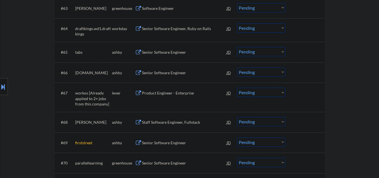
click at [179, 53] on div "Senior Software Engineer" at bounding box center [184, 52] width 85 height 6
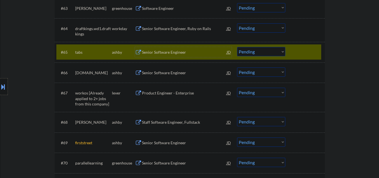
click at [162, 53] on div "Senior Software Engineer" at bounding box center [184, 52] width 85 height 6
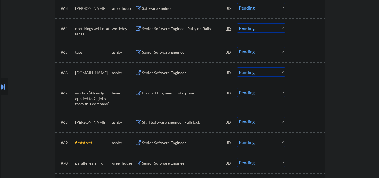
click at [244, 50] on select "Choose an option... Pending Applied Excluded (Questions) Excluded (Expired) Exc…" at bounding box center [261, 51] width 48 height 9
click at [237, 47] on select "Choose an option... Pending Applied Excluded (Questions) Excluded (Expired) Exc…" at bounding box center [261, 51] width 48 height 9
click at [159, 71] on div "Senior Software Engineer" at bounding box center [184, 73] width 85 height 6
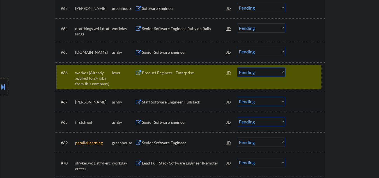
click at [304, 81] on div "#66 workos [Already applied to 2+ jobs from this company] lever Product Enginee…" at bounding box center [188, 77] width 265 height 24
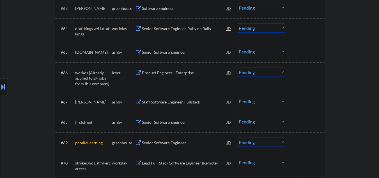
click at [186, 50] on div "Senior Software Engineer" at bounding box center [184, 52] width 85 height 6
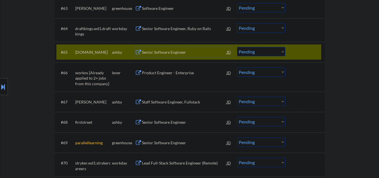
click at [251, 51] on select "Choose an option... Pending Applied Excluded (Questions) Excluded (Expired) Exc…" at bounding box center [261, 51] width 48 height 9
click at [237, 47] on select "Choose an option... Pending Applied Excluded (Questions) Excluded (Expired) Exc…" at bounding box center [261, 51] width 48 height 9
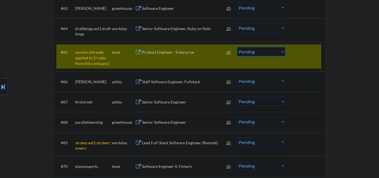
click at [261, 53] on select "Choose an option... Pending Applied Excluded (Questions) Excluded (Expired) Exc…" at bounding box center [261, 51] width 48 height 9
click at [237, 47] on select "Choose an option... Pending Applied Excluded (Questions) Excluded (Expired) Exc…" at bounding box center [261, 51] width 48 height 9
click at [193, 82] on div "Staff Software Engineer, Fullstack" at bounding box center [184, 82] width 85 height 6
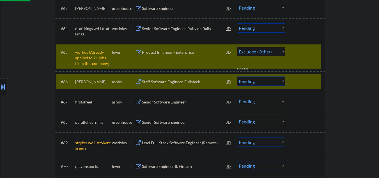
select select ""pending""
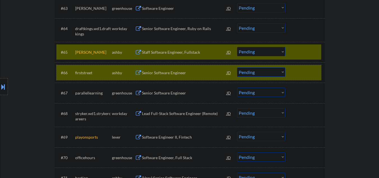
click at [307, 69] on div at bounding box center [305, 72] width 25 height 10
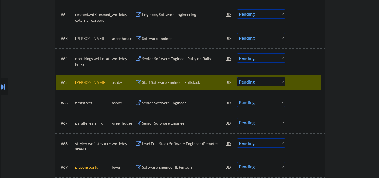
scroll to position [1496, 0]
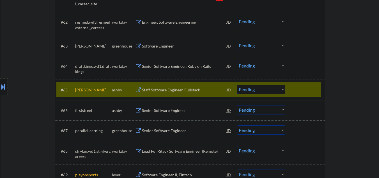
click at [175, 92] on div "Staff Software Engineer, Fullstack" at bounding box center [184, 90] width 85 height 6
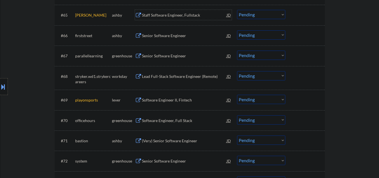
scroll to position [1533, 0]
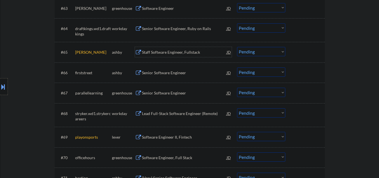
click at [152, 73] on div "Senior Software Engineer" at bounding box center [184, 73] width 85 height 6
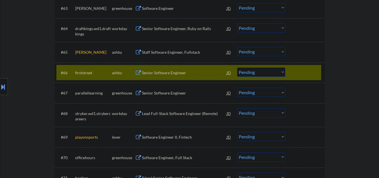
click at [160, 73] on div "Senior Software Engineer" at bounding box center [184, 73] width 85 height 6
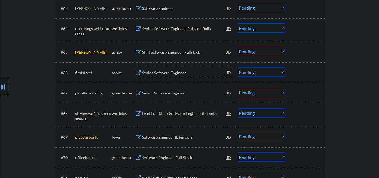
click at [258, 74] on select "Choose an option... Pending Applied Excluded (Questions) Excluded (Expired) Exc…" at bounding box center [261, 71] width 48 height 9
click at [237, 67] on select "Choose an option... Pending Applied Excluded (Questions) Excluded (Expired) Exc…" at bounding box center [261, 71] width 48 height 9
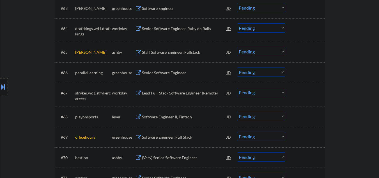
click at [163, 74] on div "Senior Software Engineer" at bounding box center [184, 73] width 85 height 6
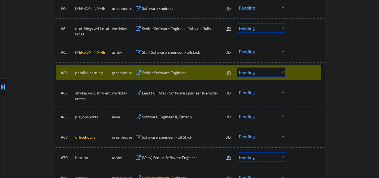
click at [167, 74] on div "Senior Software Engineer" at bounding box center [184, 73] width 85 height 6
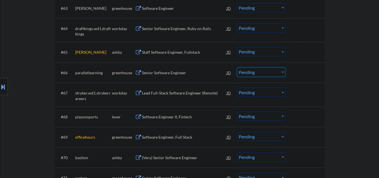
click at [261, 72] on select "Choose an option... Pending Applied Excluded (Questions) Excluded (Expired) Exc…" at bounding box center [261, 71] width 48 height 9
click at [237, 67] on select "Choose an option... Pending Applied Excluded (Questions) Excluded (Expired) Exc…" at bounding box center [261, 71] width 48 height 9
select select ""pending""
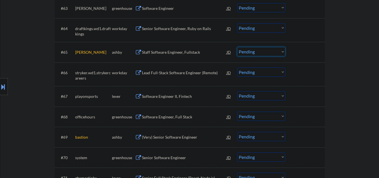
click at [261, 54] on select "Choose an option... Pending Applied Excluded (Questions) Excluded (Expired) Exc…" at bounding box center [261, 51] width 48 height 9
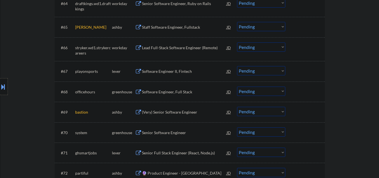
scroll to position [1571, 0]
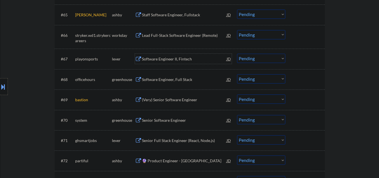
click at [142, 56] on div "Software Engineer II, Fintech" at bounding box center [184, 59] width 85 height 6
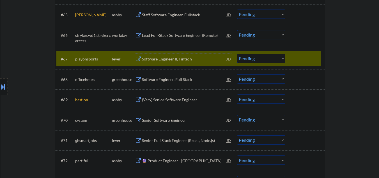
click at [161, 60] on div "Software Engineer II, Fintech" at bounding box center [184, 59] width 85 height 6
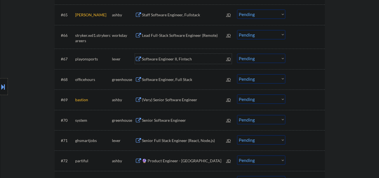
click at [167, 58] on div "Software Engineer II, Fintech" at bounding box center [184, 59] width 85 height 6
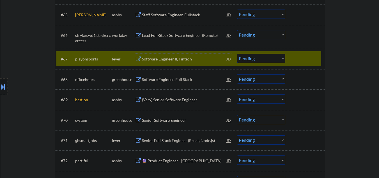
click at [256, 59] on select "Choose an option... Pending Applied Excluded (Questions) Excluded (Expired) Exc…" at bounding box center [261, 58] width 48 height 9
click at [237, 54] on select "Choose an option... Pending Applied Excluded (Questions) Excluded (Expired) Exc…" at bounding box center [261, 58] width 48 height 9
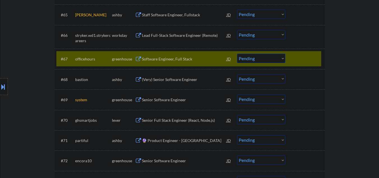
click at [166, 64] on div "Software Engineer, Full Stack" at bounding box center [184, 59] width 85 height 10
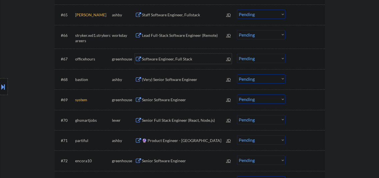
click at [251, 61] on select "Choose an option... Pending Applied Excluded (Questions) Excluded (Expired) Exc…" at bounding box center [261, 58] width 48 height 9
click at [237, 54] on select "Choose an option... Pending Applied Excluded (Questions) Excluded (Expired) Exc…" at bounding box center [261, 58] width 48 height 9
click at [175, 82] on div "(Very) Senior Software Engineer" at bounding box center [184, 79] width 85 height 10
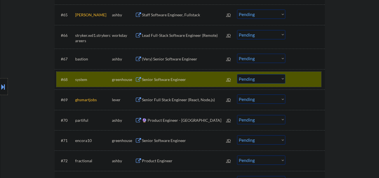
click at [296, 81] on div at bounding box center [305, 79] width 25 height 10
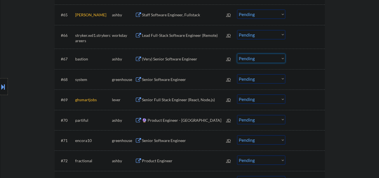
click at [250, 58] on select "Choose an option... Pending Applied Excluded (Questions) Excluded (Expired) Exc…" at bounding box center [261, 58] width 48 height 9
click at [237, 54] on select "Choose an option... Pending Applied Excluded (Questions) Excluded (Expired) Exc…" at bounding box center [261, 58] width 48 height 9
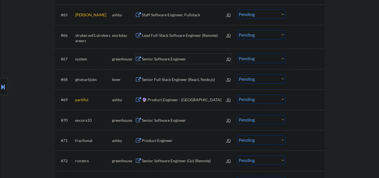
click at [167, 61] on div "Senior Software Engineer" at bounding box center [184, 59] width 85 height 6
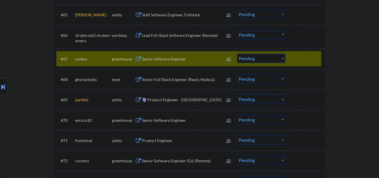
click at [172, 59] on div "Senior Software Engineer" at bounding box center [184, 59] width 85 height 6
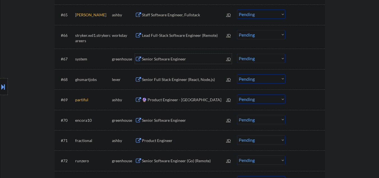
drag, startPoint x: 238, startPoint y: 59, endPoint x: 244, endPoint y: 62, distance: 6.9
click at [238, 59] on select "Choose an option... Pending Applied Excluded (Questions) Excluded (Expired) Exc…" at bounding box center [261, 58] width 48 height 9
click at [237, 54] on select "Choose an option... Pending Applied Excluded (Questions) Excluded (Expired) Exc…" at bounding box center [261, 58] width 48 height 9
select select ""pending""
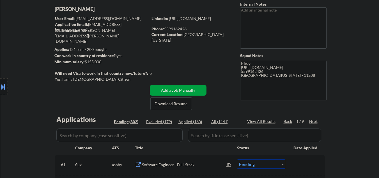
scroll to position [0, 0]
